Goal: Transaction & Acquisition: Purchase product/service

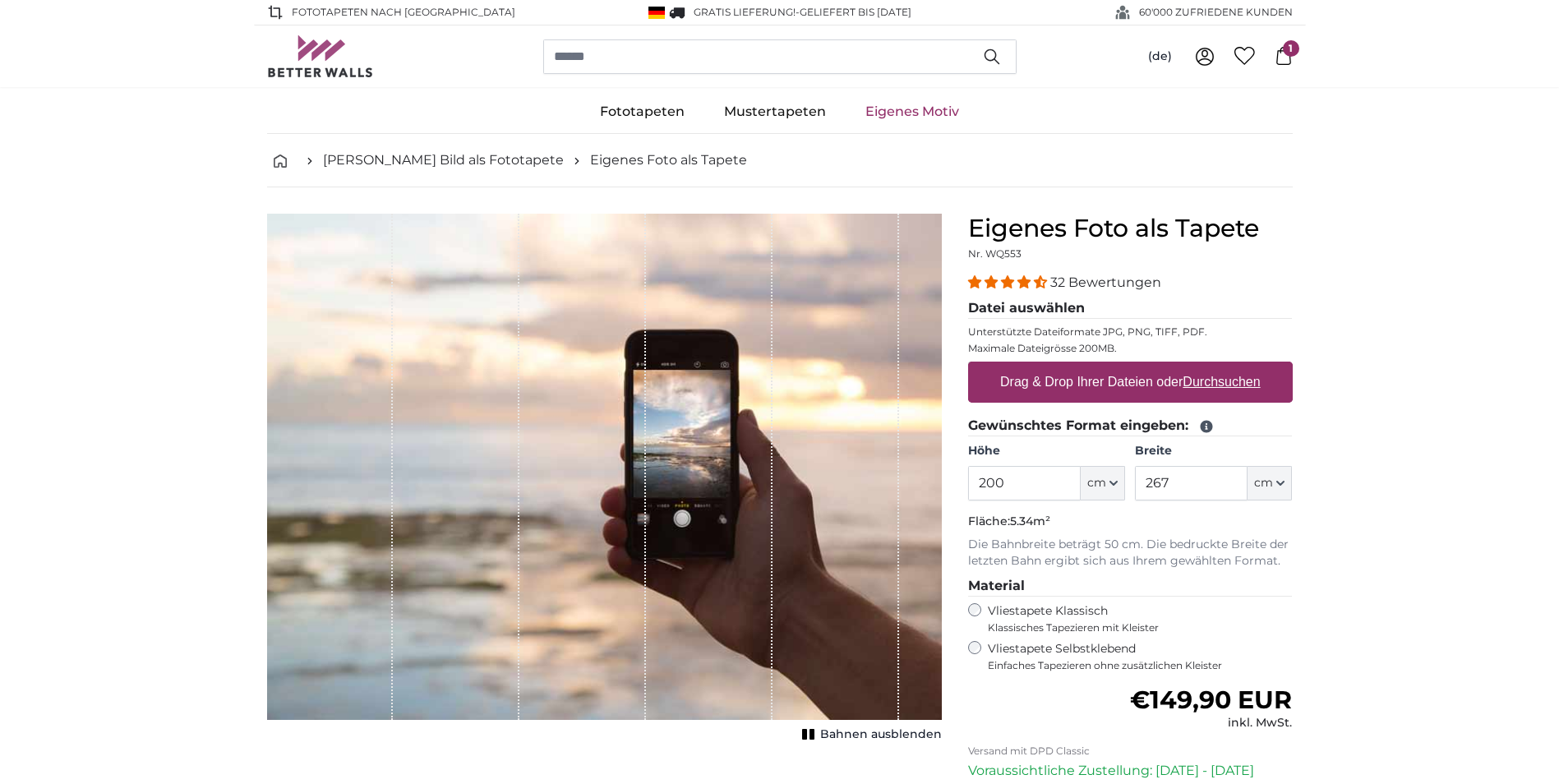
click at [1207, 379] on u "Durchsuchen" at bounding box center [1221, 381] width 77 height 14
click at [1207, 367] on input "Drag & Drop Ihrer Dateien oder Durchsuchen" at bounding box center [1131, 364] width 325 height 5
type input "**********"
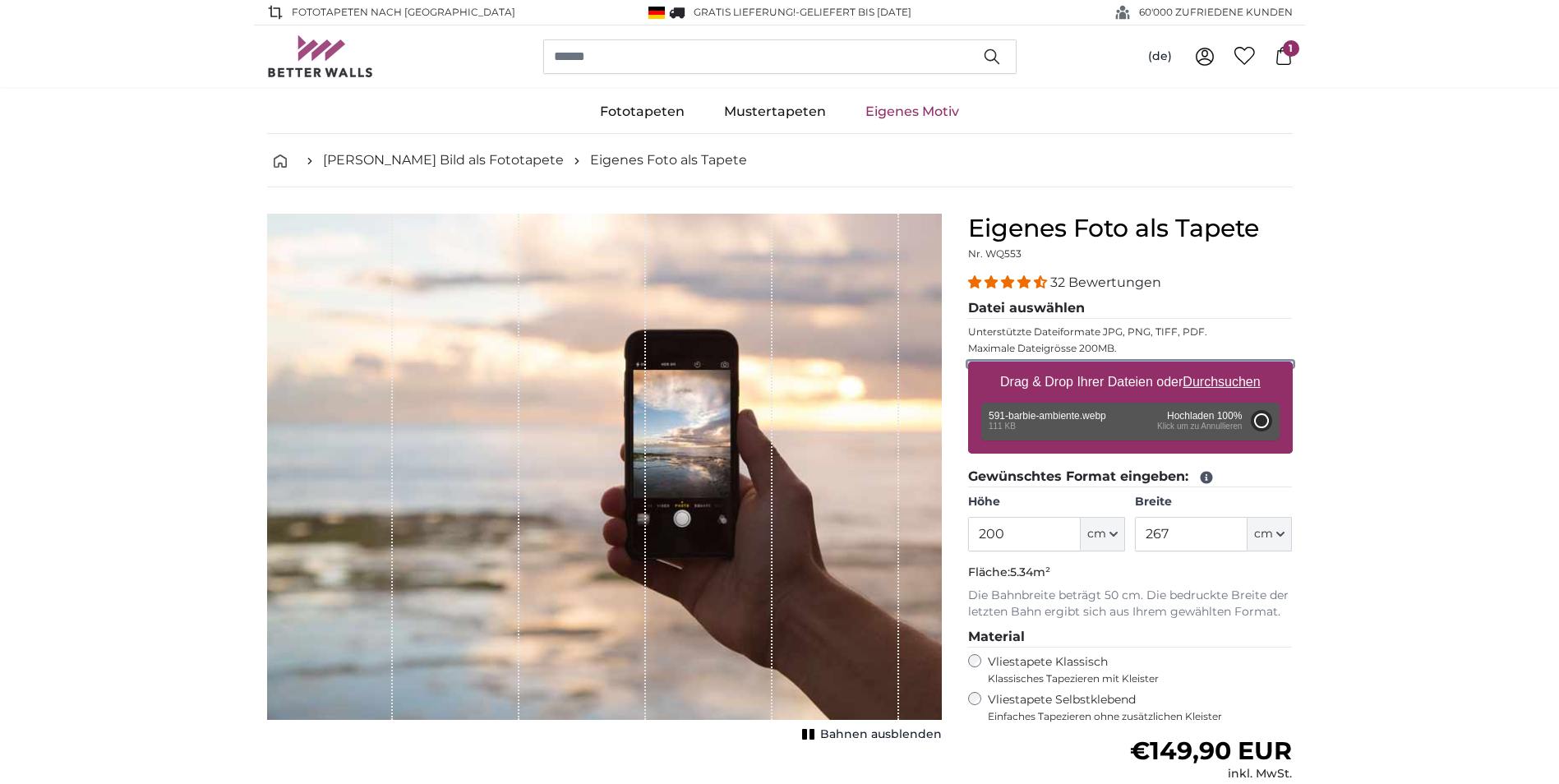
type input "64"
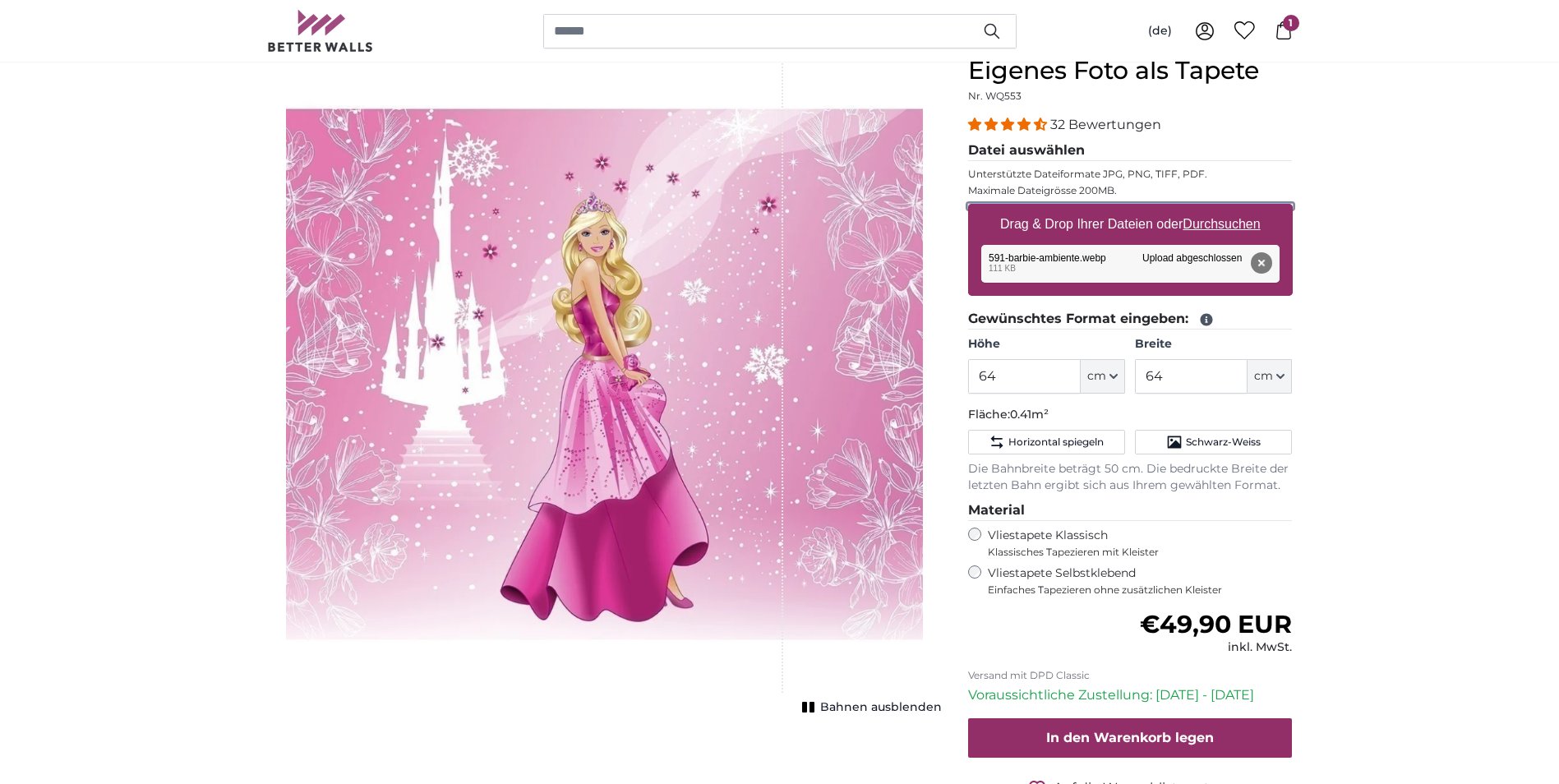
scroll to position [164, 0]
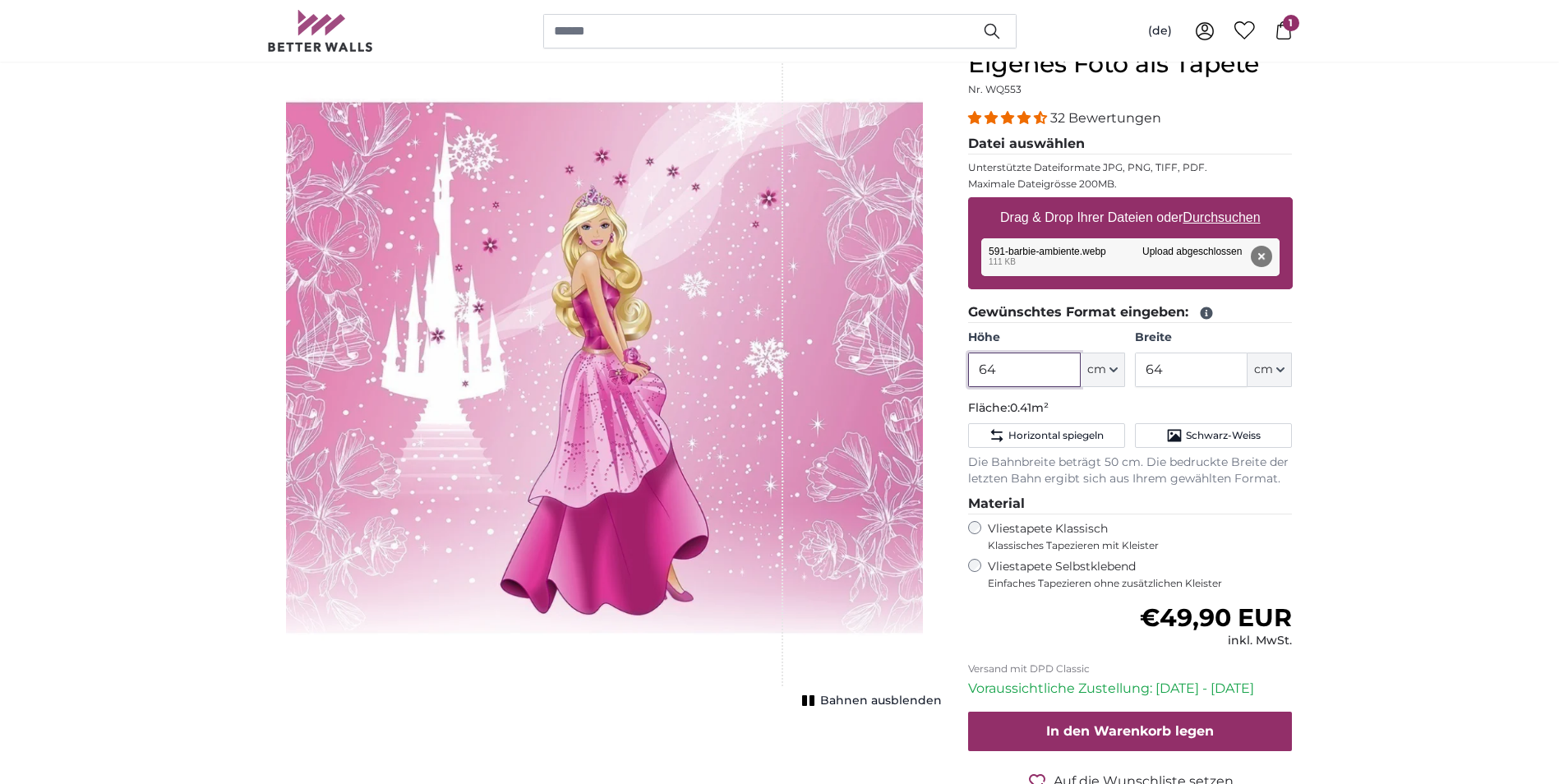
drag, startPoint x: 1040, startPoint y: 374, endPoint x: 944, endPoint y: 380, distance: 96.2
click at [944, 380] on product-detail "Abbrechen Bild zuschneiden Bahnen ausblenden Eigenes Foto als Tapete Nr. WQ553 …" at bounding box center [780, 446] width 1052 height 848
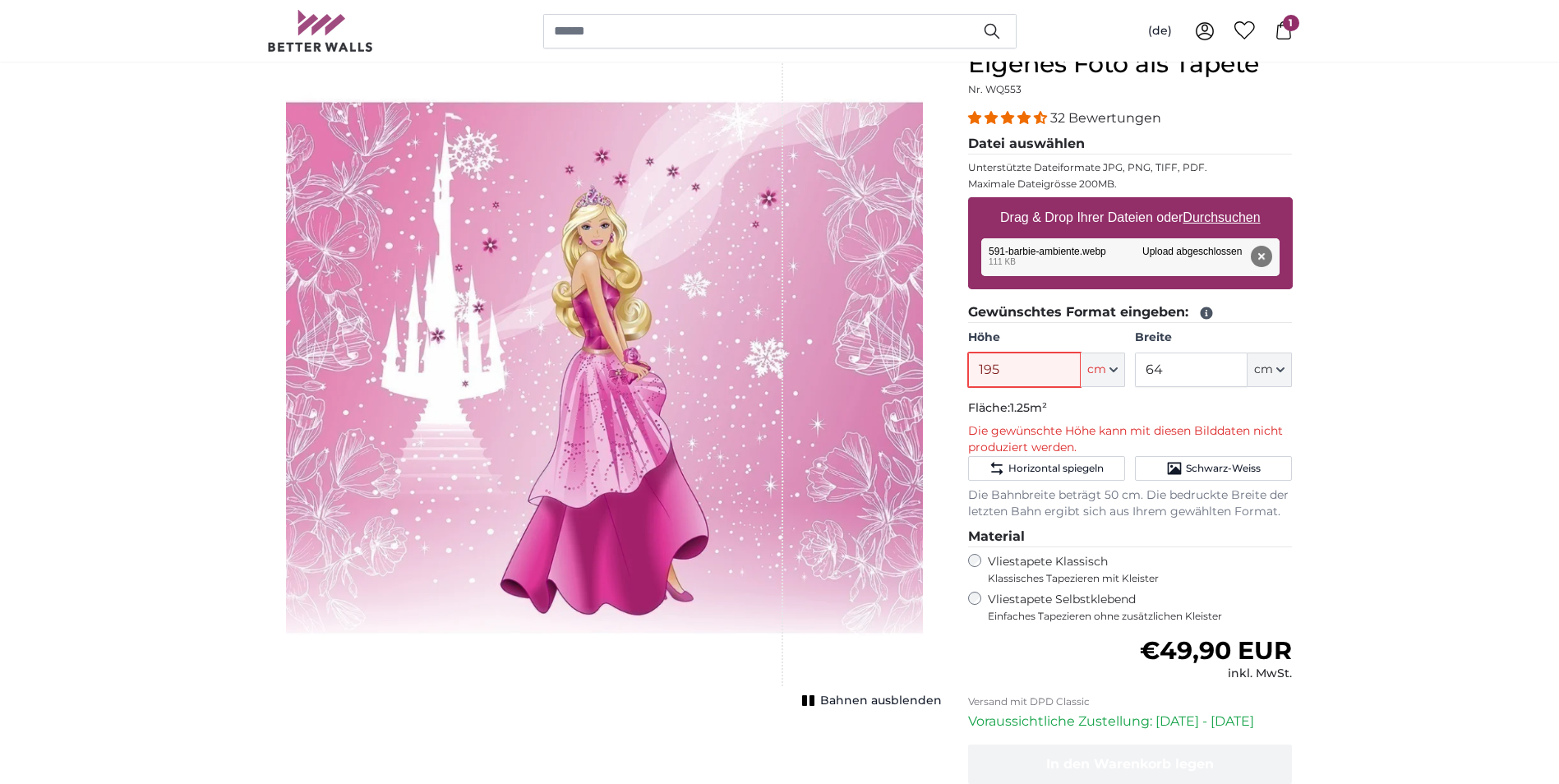
type input "195"
drag, startPoint x: 1172, startPoint y: 373, endPoint x: 1112, endPoint y: 386, distance: 61.4
click at [1112, 386] on div "Höhe 195 ft cm Centimeter (cm) Inches (inch) Feet (ft. in.) Breite 64 ft cm Cen…" at bounding box center [1131, 358] width 325 height 58
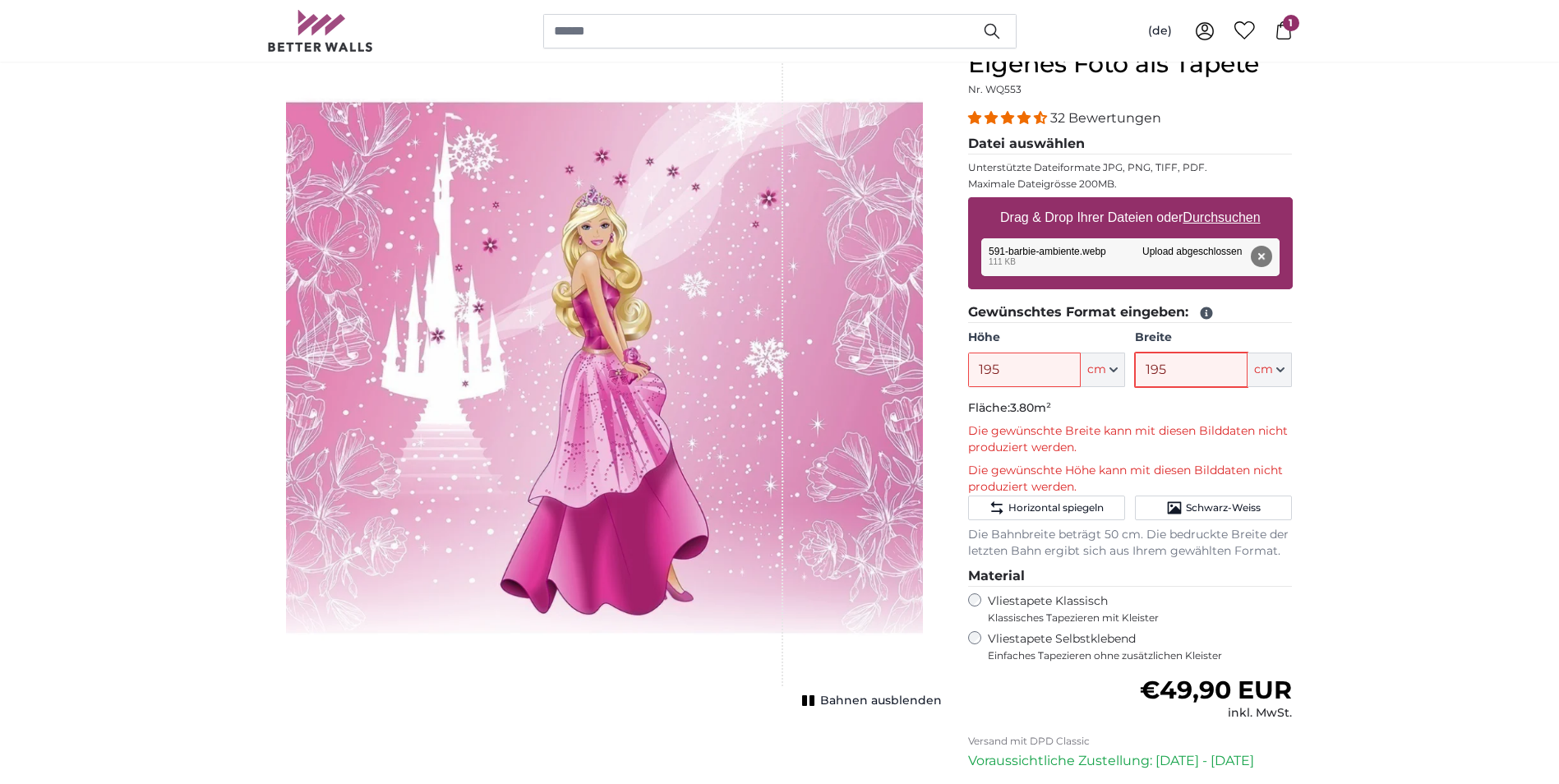
type input "195"
drag, startPoint x: 1010, startPoint y: 371, endPoint x: 968, endPoint y: 378, distance: 42.6
click at [968, 378] on input "195" at bounding box center [1025, 369] width 112 height 34
type input "125"
drag, startPoint x: 1174, startPoint y: 372, endPoint x: 1117, endPoint y: 380, distance: 57.6
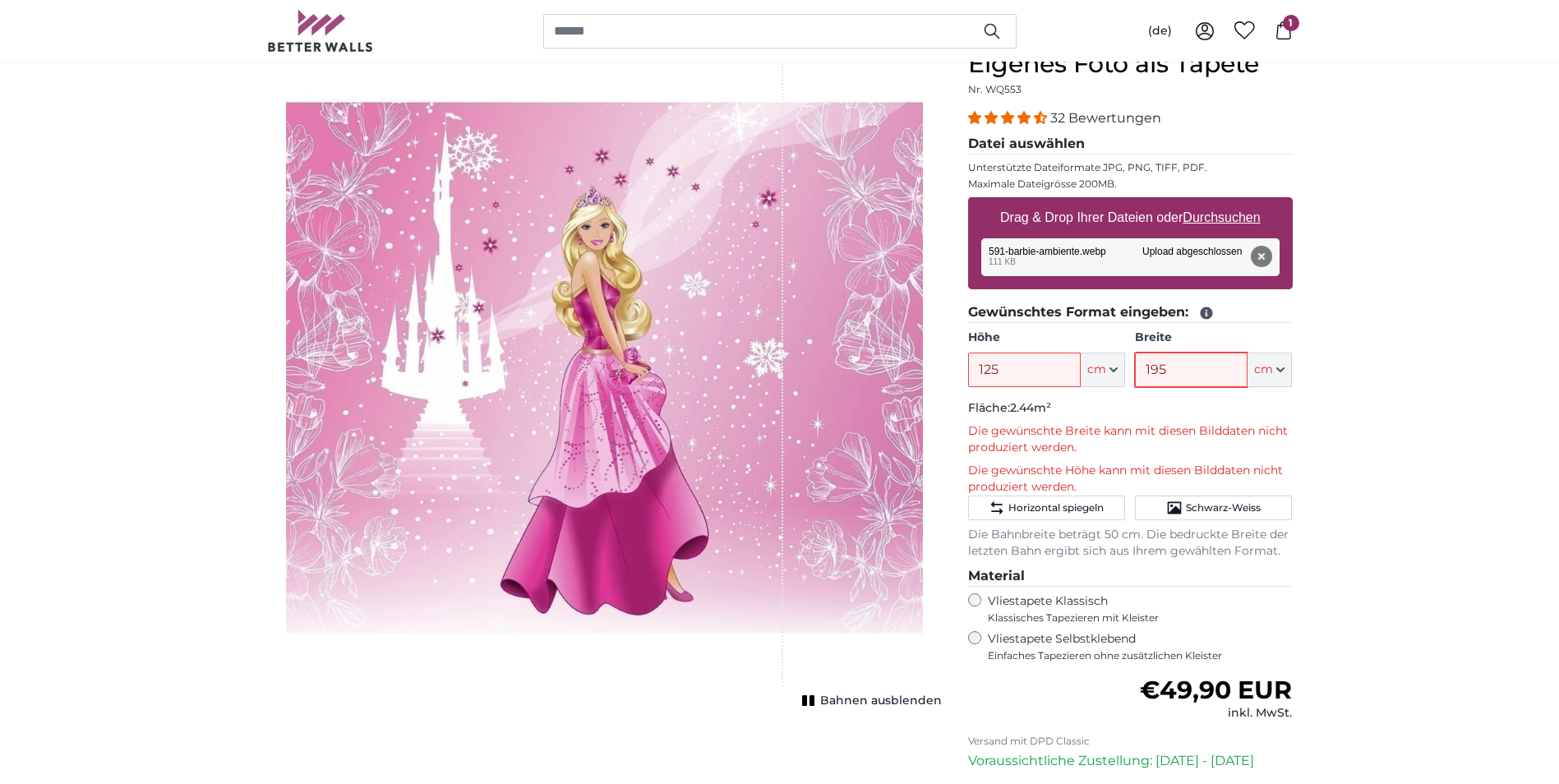
click at [1117, 380] on div "Höhe 125 ft cm Centimeter (cm) Inches (inch) Feet (ft. in.) Breite 195 ft cm Ce…" at bounding box center [1131, 358] width 325 height 58
type input "125"
drag, startPoint x: 986, startPoint y: 374, endPoint x: 962, endPoint y: 375, distance: 24.0
click at [962, 375] on div "Eigenes Foto als Tapete Nr. WQ553 32 Bewertungen Datei auswählen Unterstützte D…" at bounding box center [1130, 497] width 351 height 895
type input "100"
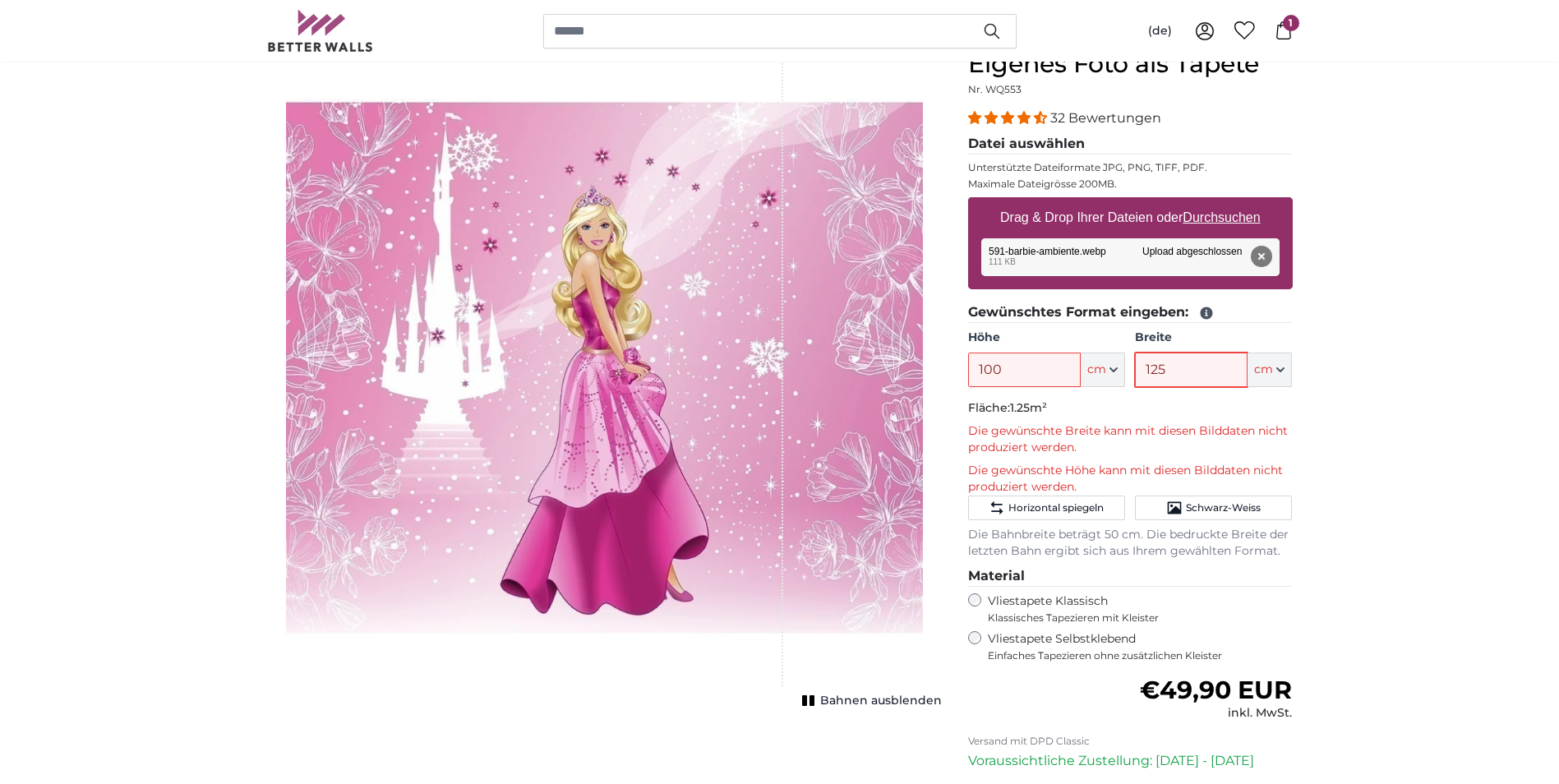
drag, startPoint x: 1172, startPoint y: 374, endPoint x: 1116, endPoint y: 382, distance: 56.6
click at [1116, 382] on div "Höhe 100 ft cm Centimeter (cm) Inches (inch) Feet (ft. in.) Breite 125 ft cm Ce…" at bounding box center [1131, 358] width 325 height 58
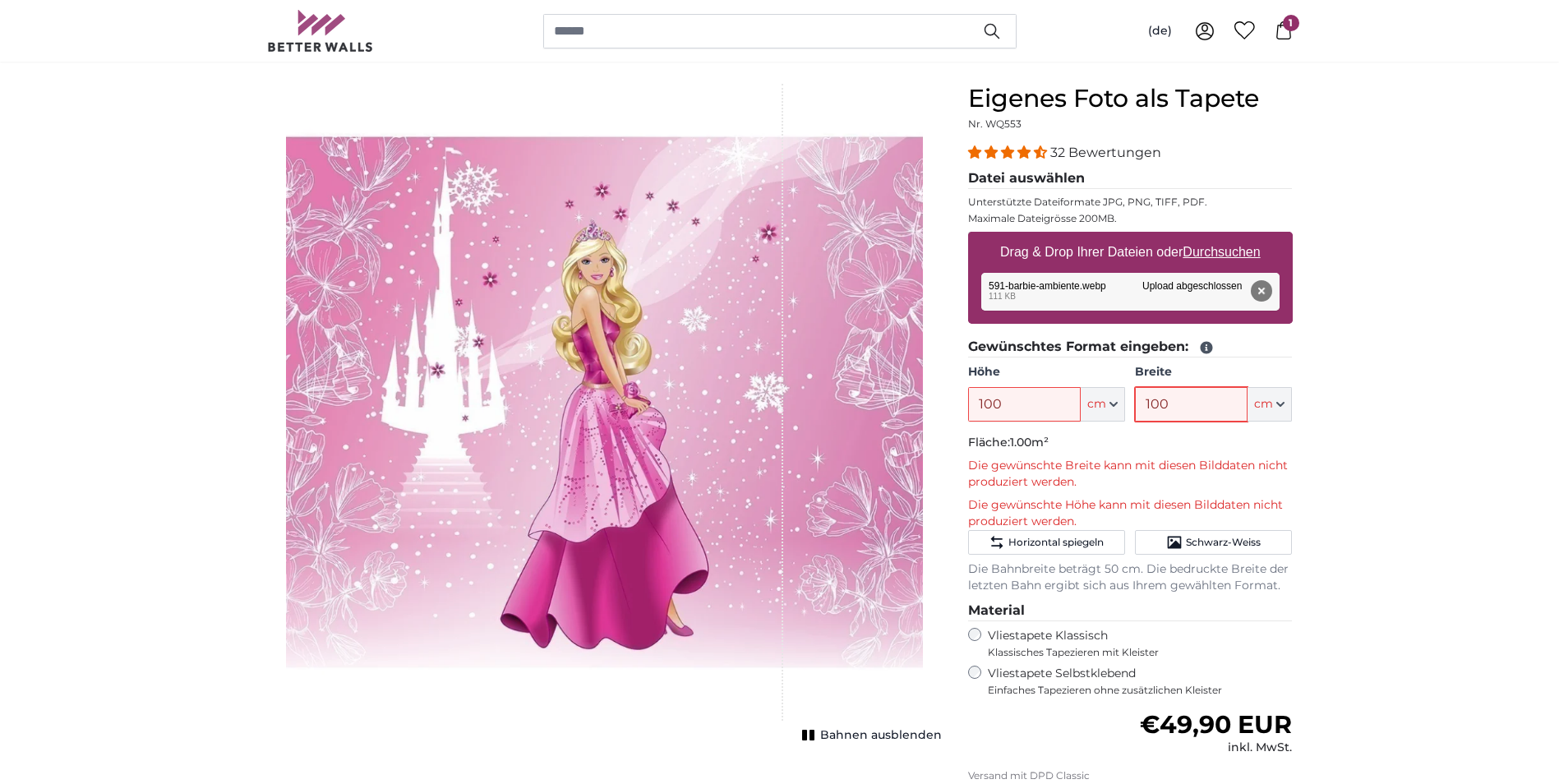
scroll to position [82, 0]
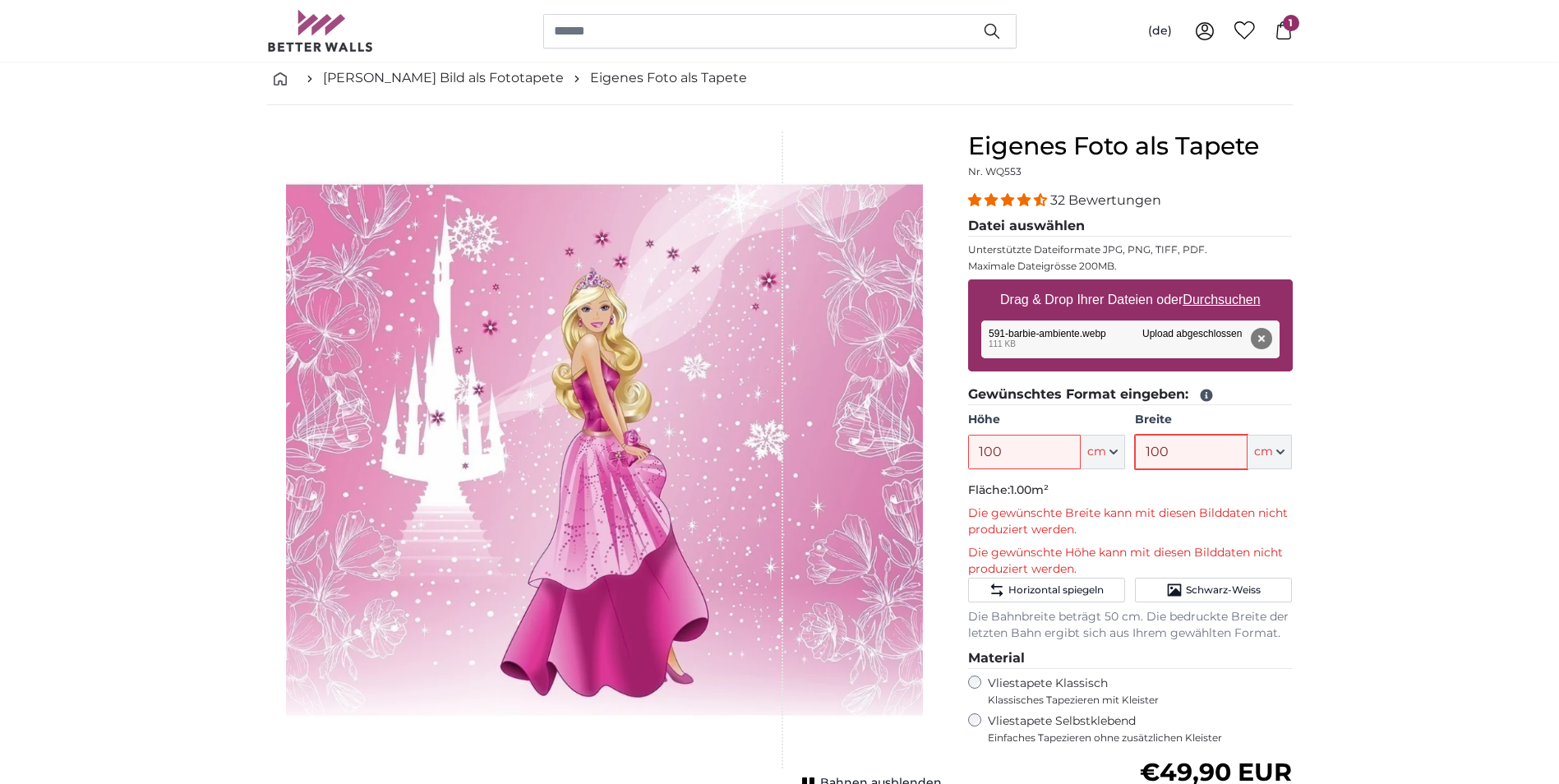
type input "100"
drag, startPoint x: 1010, startPoint y: 453, endPoint x: 947, endPoint y: 461, distance: 63.5
click at [947, 461] on product-detail "Abbrechen Bild zuschneiden Bahnen ausblenden Eigenes Foto als Tapete Nr. WQ553 …" at bounding box center [780, 566] width 1052 height 921
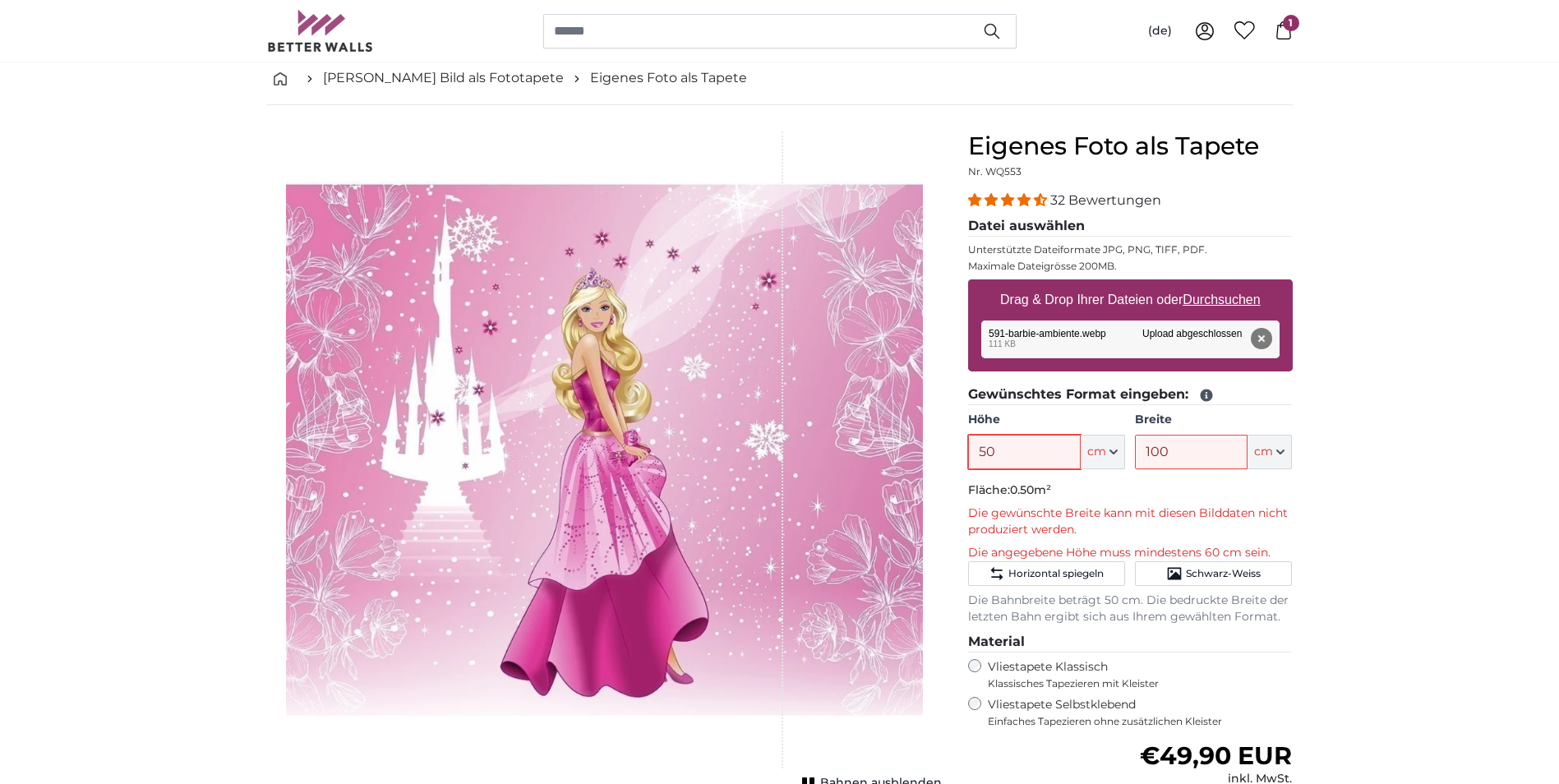
type input "50"
drag, startPoint x: 1180, startPoint y: 450, endPoint x: 1118, endPoint y: 462, distance: 63.2
click at [1119, 462] on div "Höhe 50 ft cm Centimeter (cm) Inches (inch) Feet (ft. in.) Breite 100 ft cm Cen…" at bounding box center [1131, 441] width 325 height 58
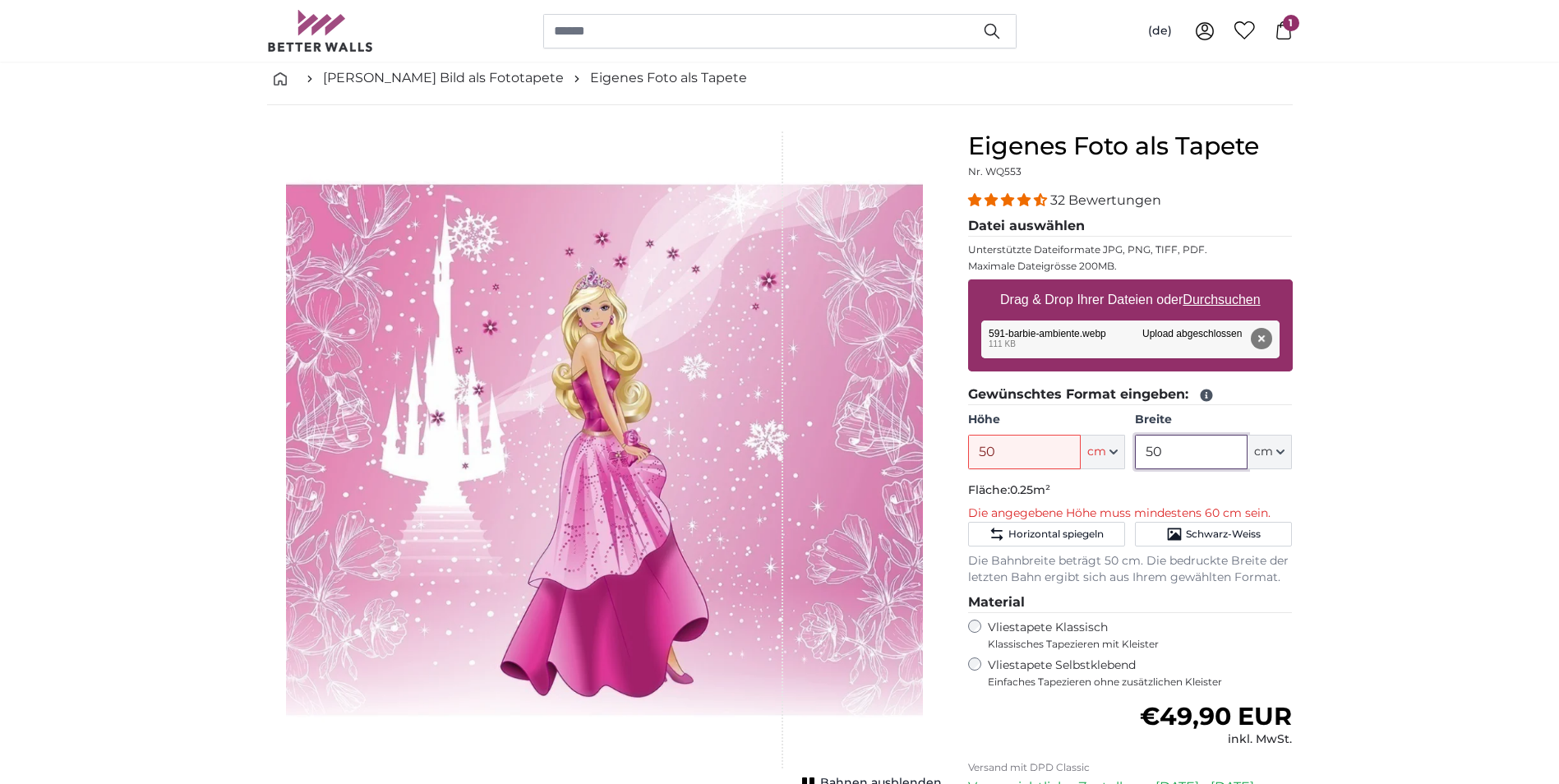
type input "50"
drag, startPoint x: 1028, startPoint y: 454, endPoint x: 925, endPoint y: 462, distance: 103.3
click at [925, 462] on product-detail "Abbrechen Bild zuschneiden Bahnen ausblenden Eigenes Foto als Tapete Nr. WQ553 …" at bounding box center [780, 538] width 1052 height 865
click at [1001, 459] on input "8" at bounding box center [1025, 451] width 112 height 34
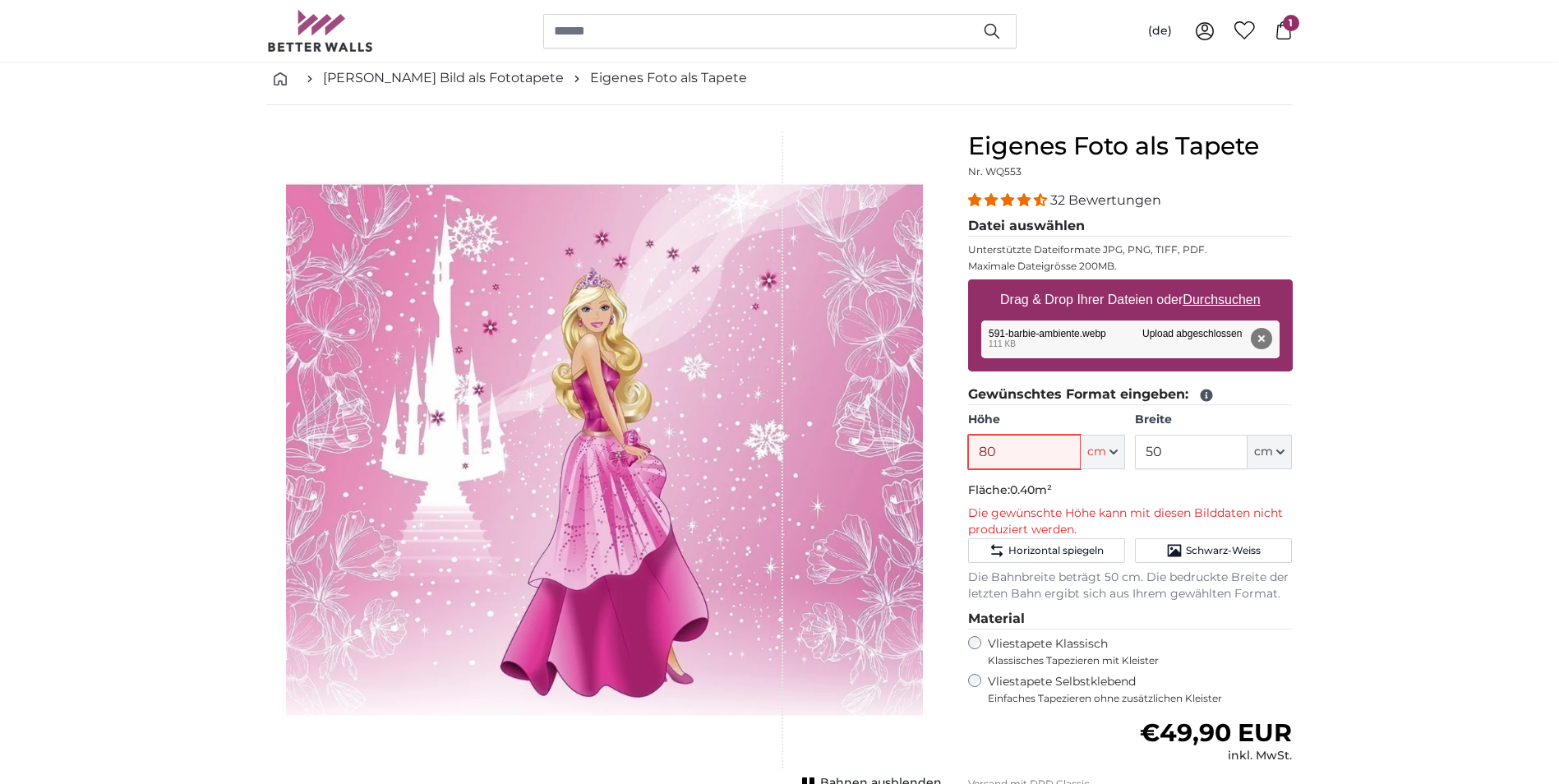
drag, startPoint x: 1019, startPoint y: 459, endPoint x: 954, endPoint y: 459, distance: 65.0
click at [955, 459] on div "Eigenes Foto als Tapete Nr. WQ553 32 Bewertungen Datei auswählen Unterstützte D…" at bounding box center [1130, 559] width 351 height 855
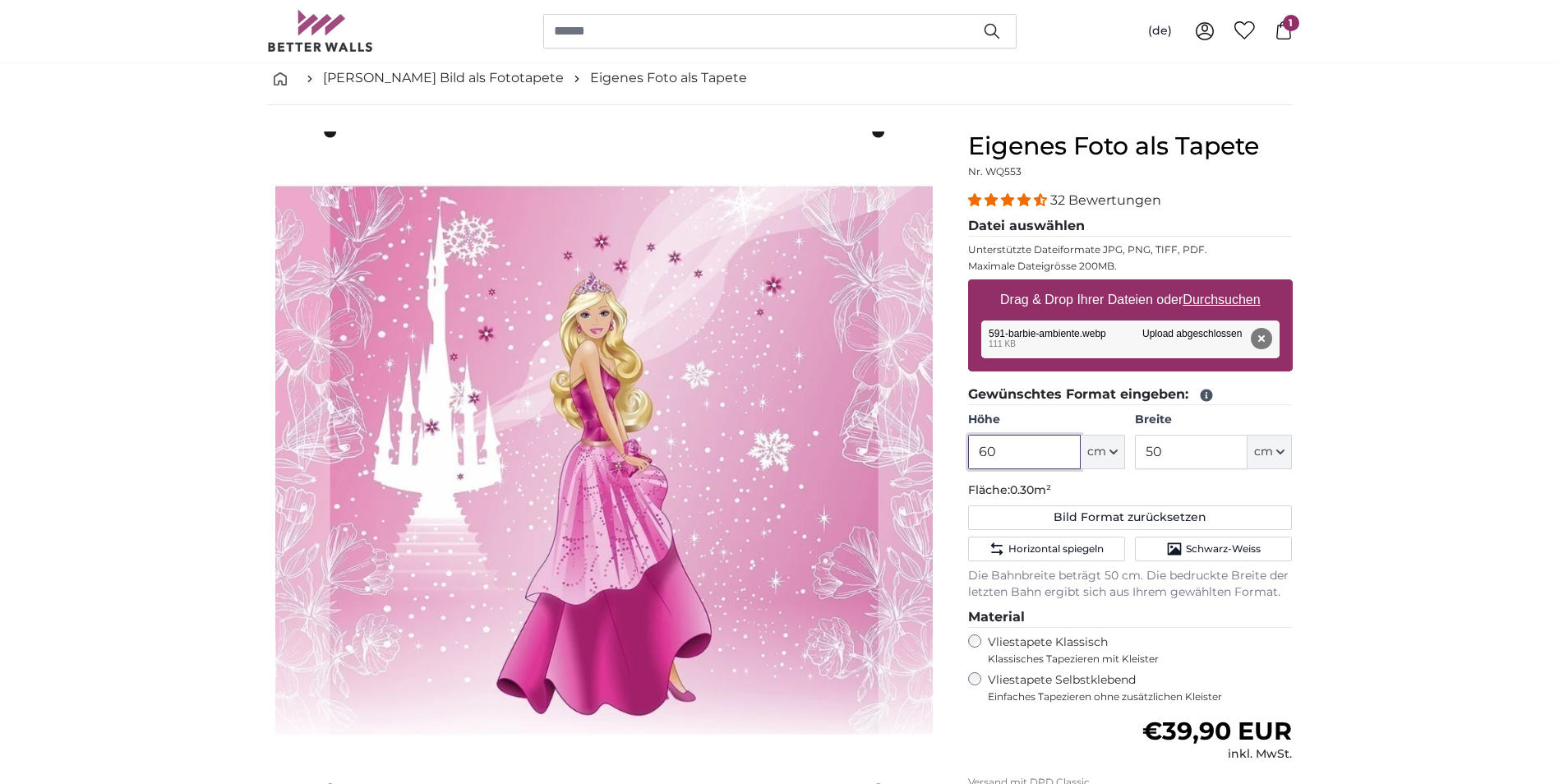
type input "60"
click at [1284, 31] on icon at bounding box center [1284, 31] width 18 height 18
